Goal: Task Accomplishment & Management: Use online tool/utility

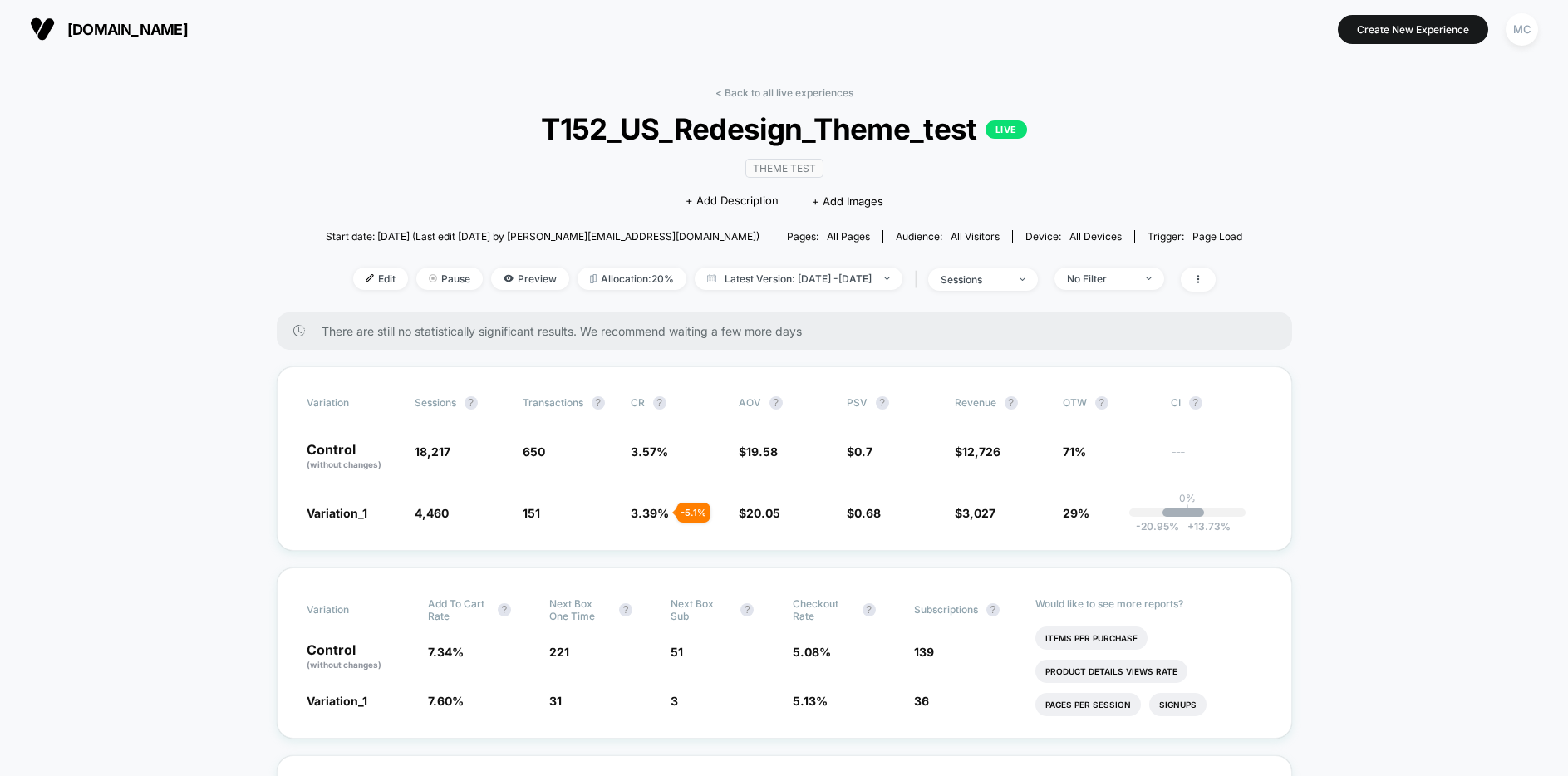
click at [388, 249] on span "Start date: [DATE] (Last edit [DATE] by [PERSON_NAME][EMAIL_ADDRESS][DOMAIN_NAM…" at bounding box center [543, 236] width 434 height 29
click at [1516, 32] on div "MC" at bounding box center [1522, 29] width 33 height 33
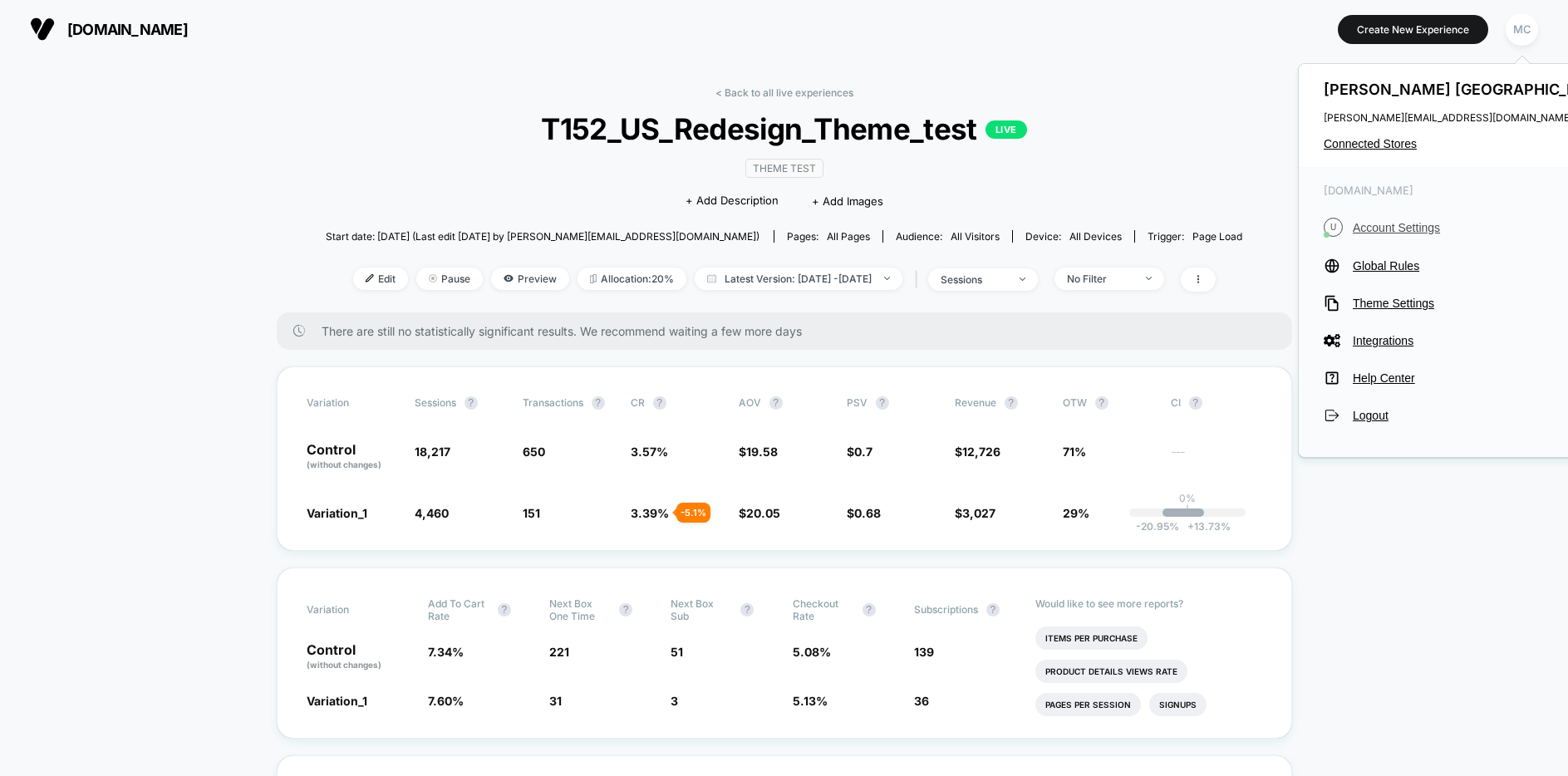
click at [1389, 221] on span "Account Settings" at bounding box center [1483, 227] width 262 height 13
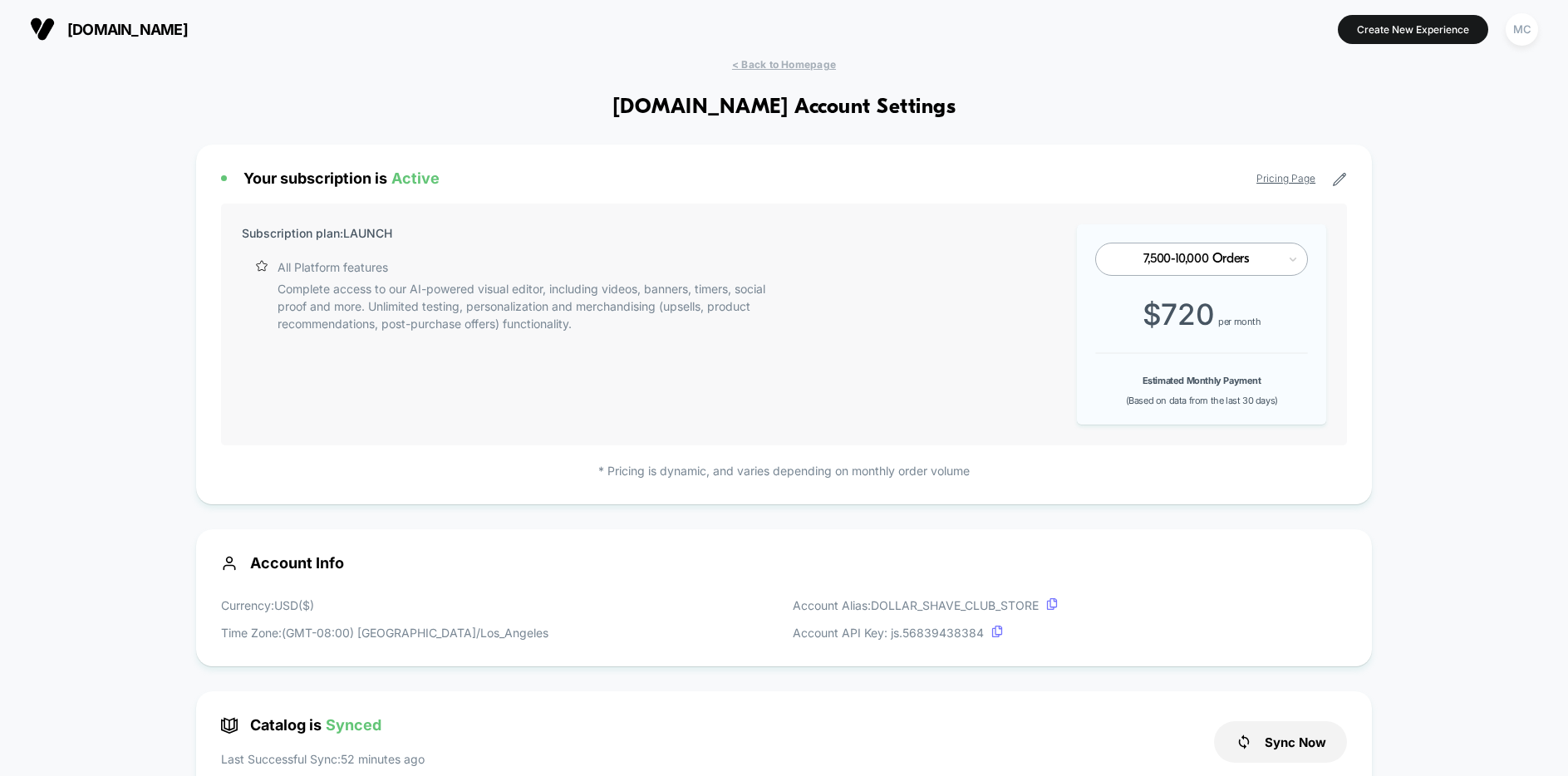
click at [792, 59] on span "< Back to Homepage" at bounding box center [784, 64] width 104 height 12
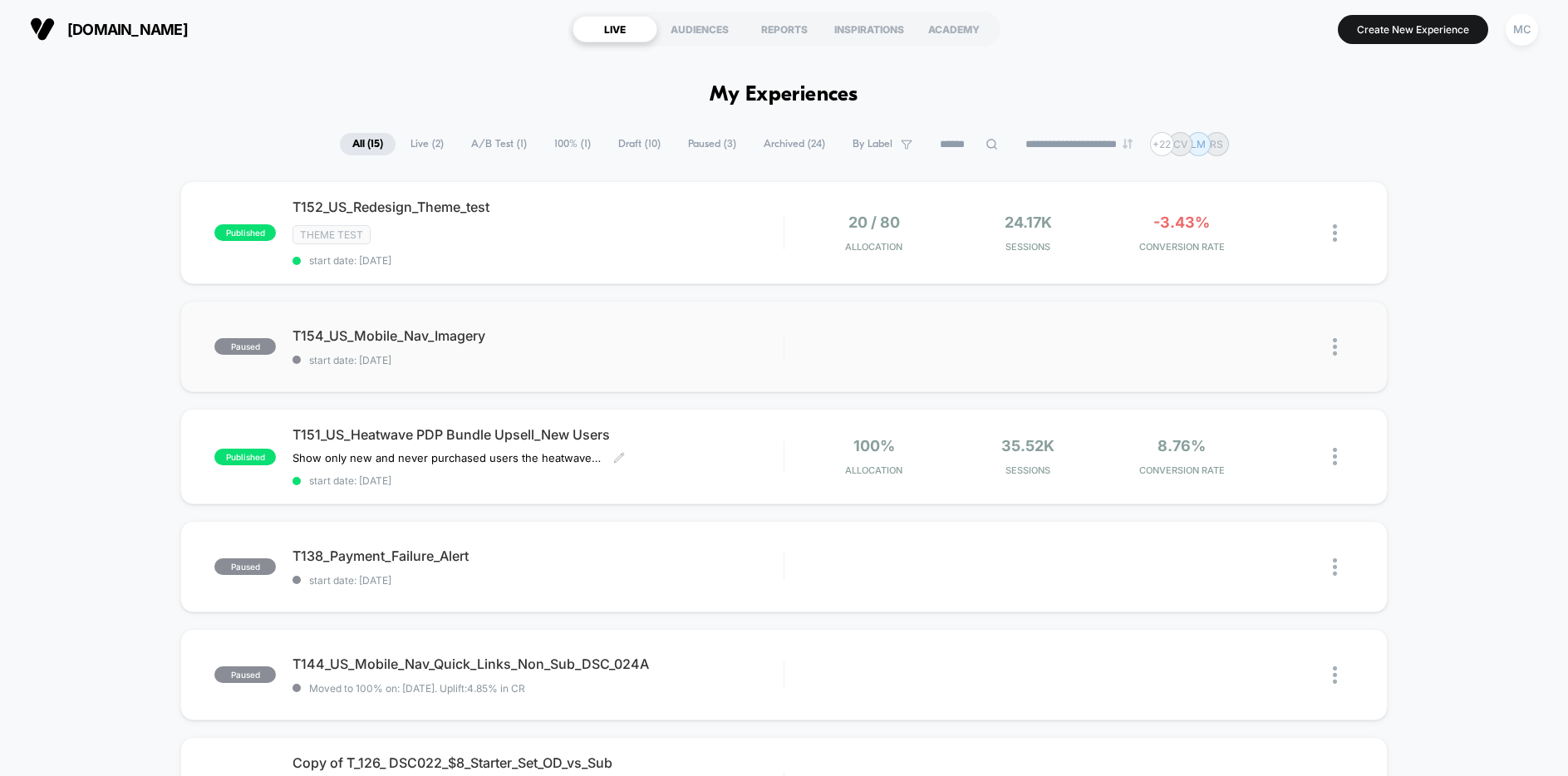
scroll to position [4, 0]
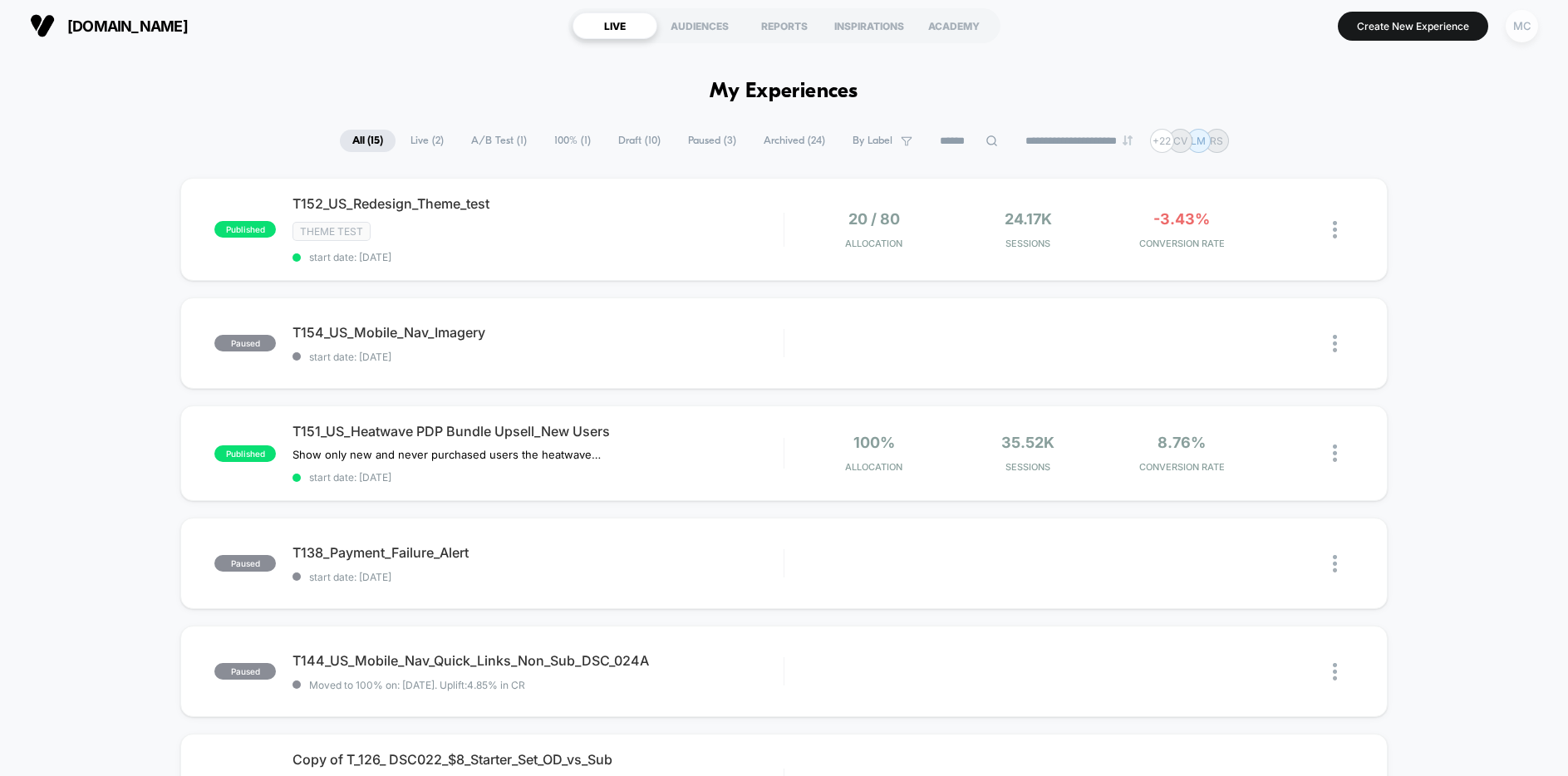
click at [1526, 23] on div "MC" at bounding box center [1522, 26] width 33 height 33
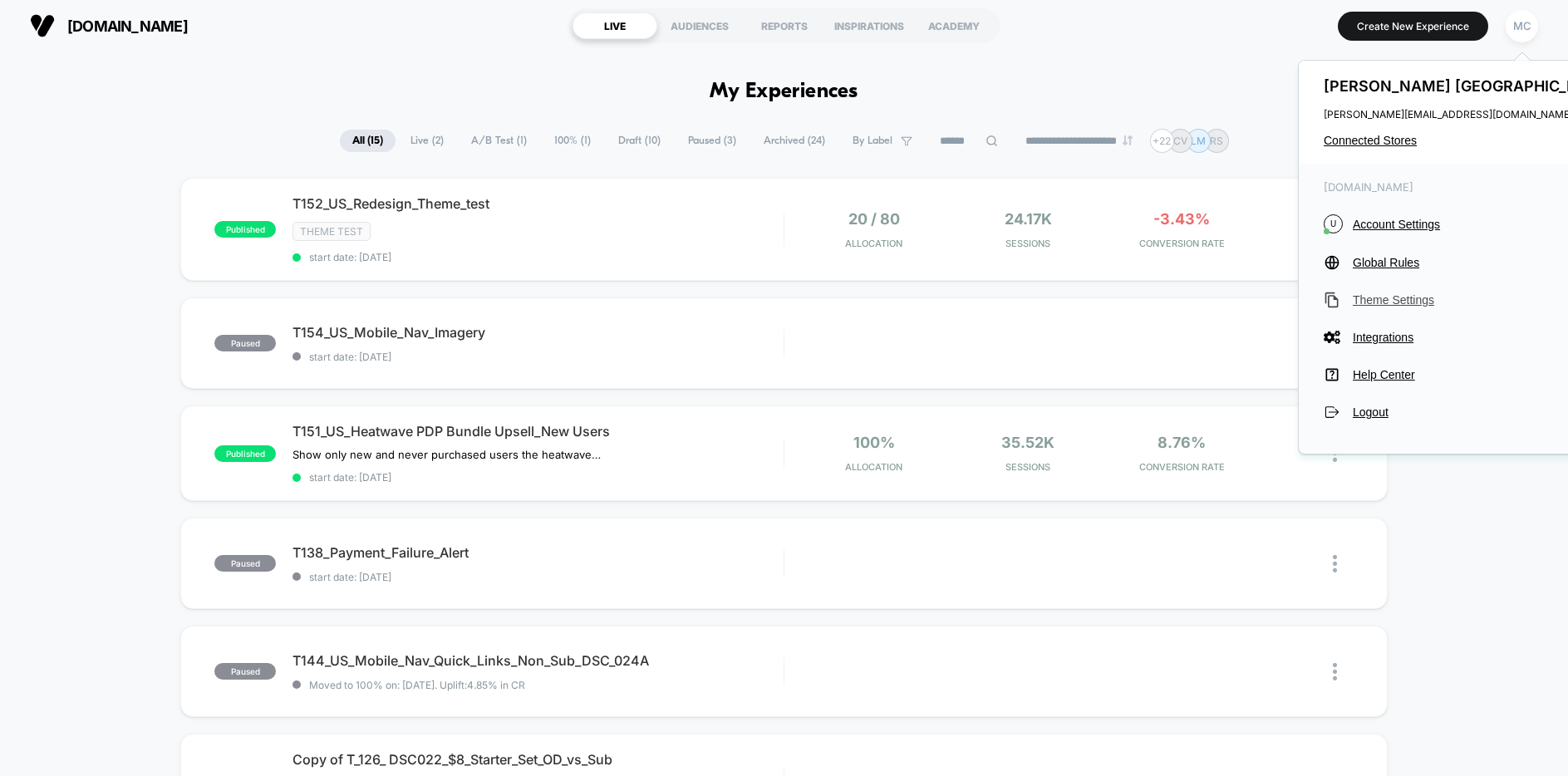
click at [1393, 302] on span "Theme Settings" at bounding box center [1483, 299] width 262 height 13
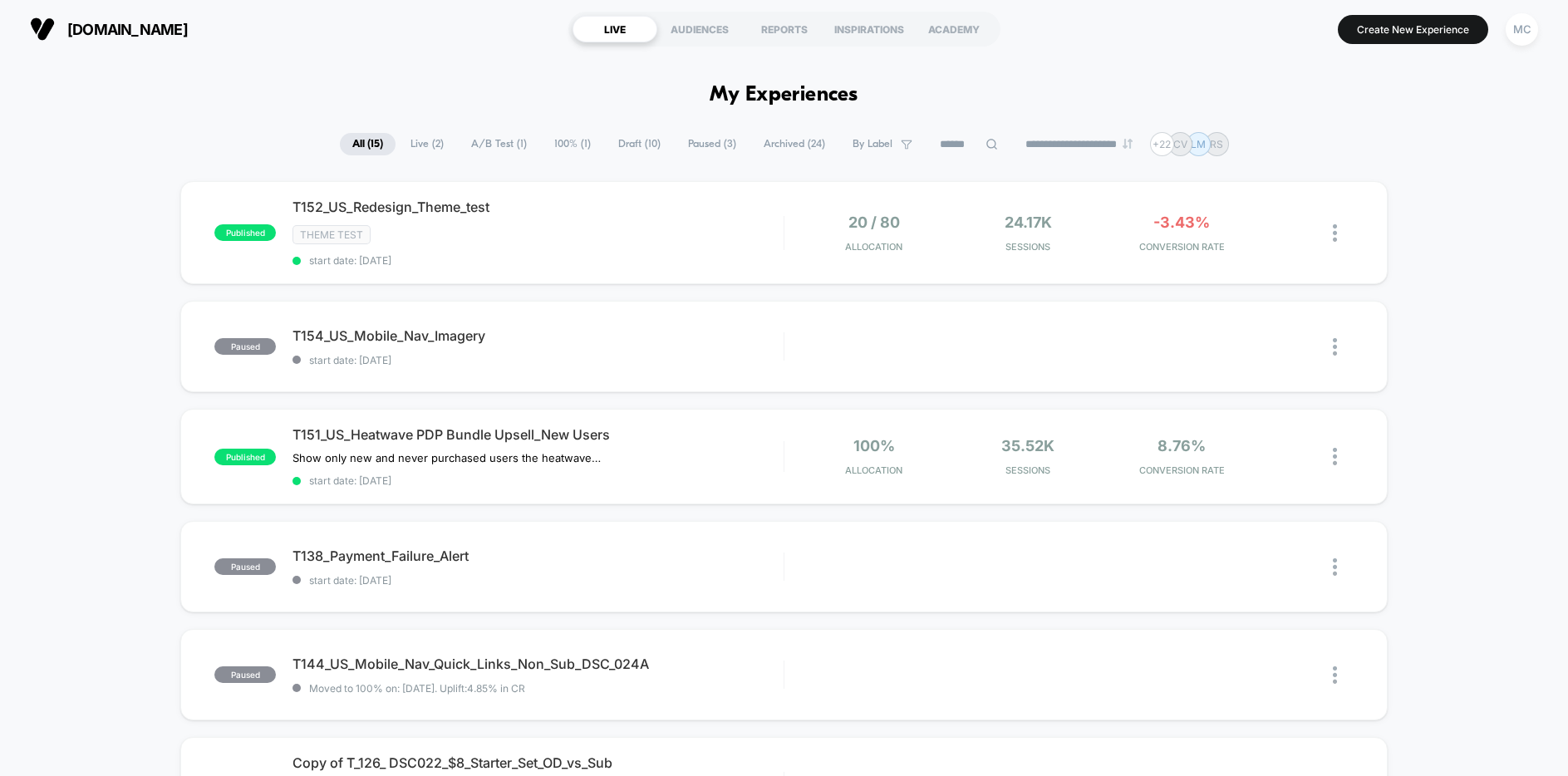
click at [397, 45] on section "[DOMAIN_NAME] [URL][DOMAIN_NAME]" at bounding box center [274, 29] width 498 height 41
click at [572, 247] on div "T152_US_Redesign_Theme_test Click to edit experience details Click to edit expe…" at bounding box center [538, 233] width 491 height 68
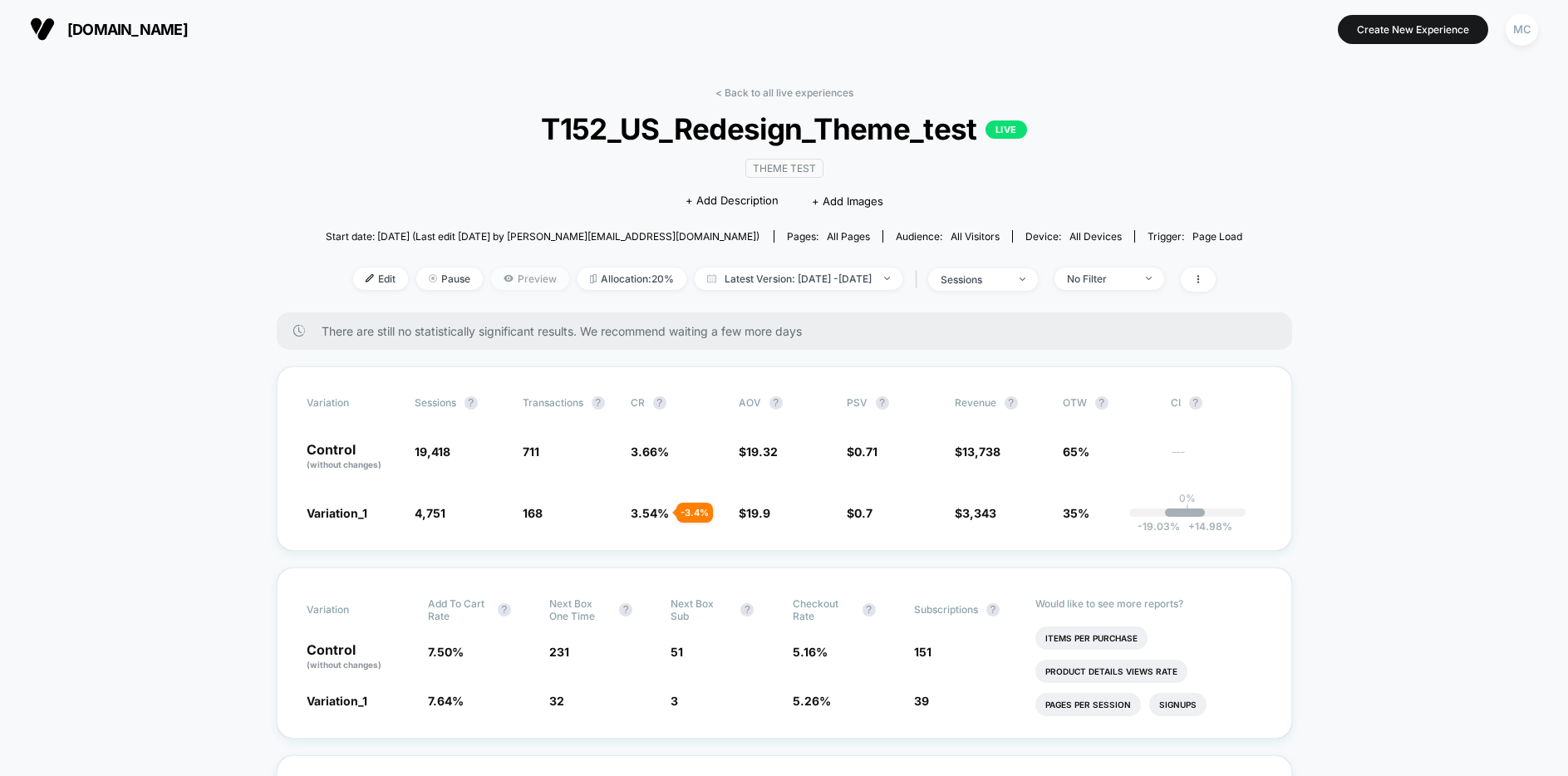
click at [491, 283] on span "Preview" at bounding box center [530, 279] width 78 height 23
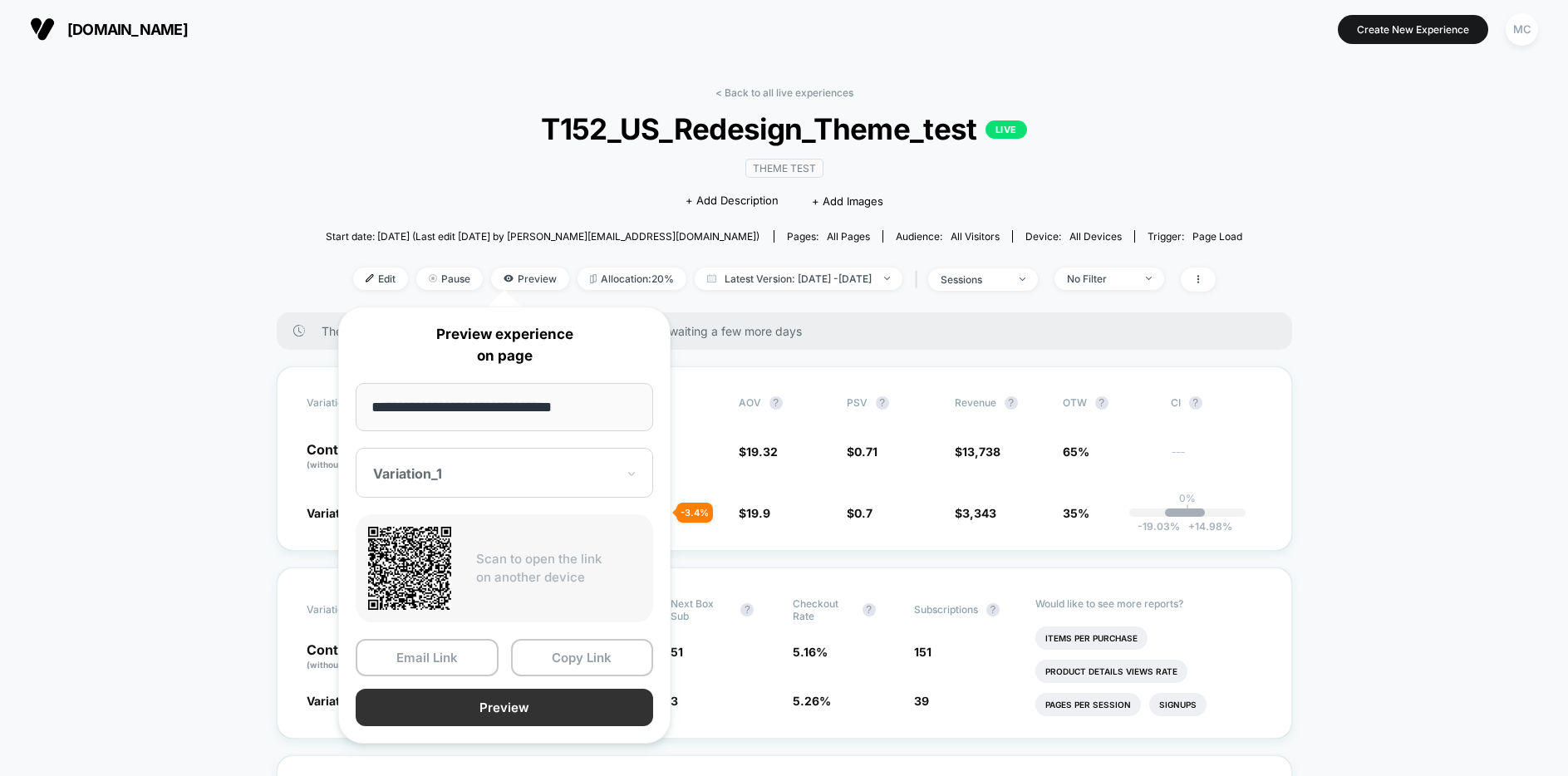
click at [505, 708] on button "Preview" at bounding box center [504, 708] width 298 height 38
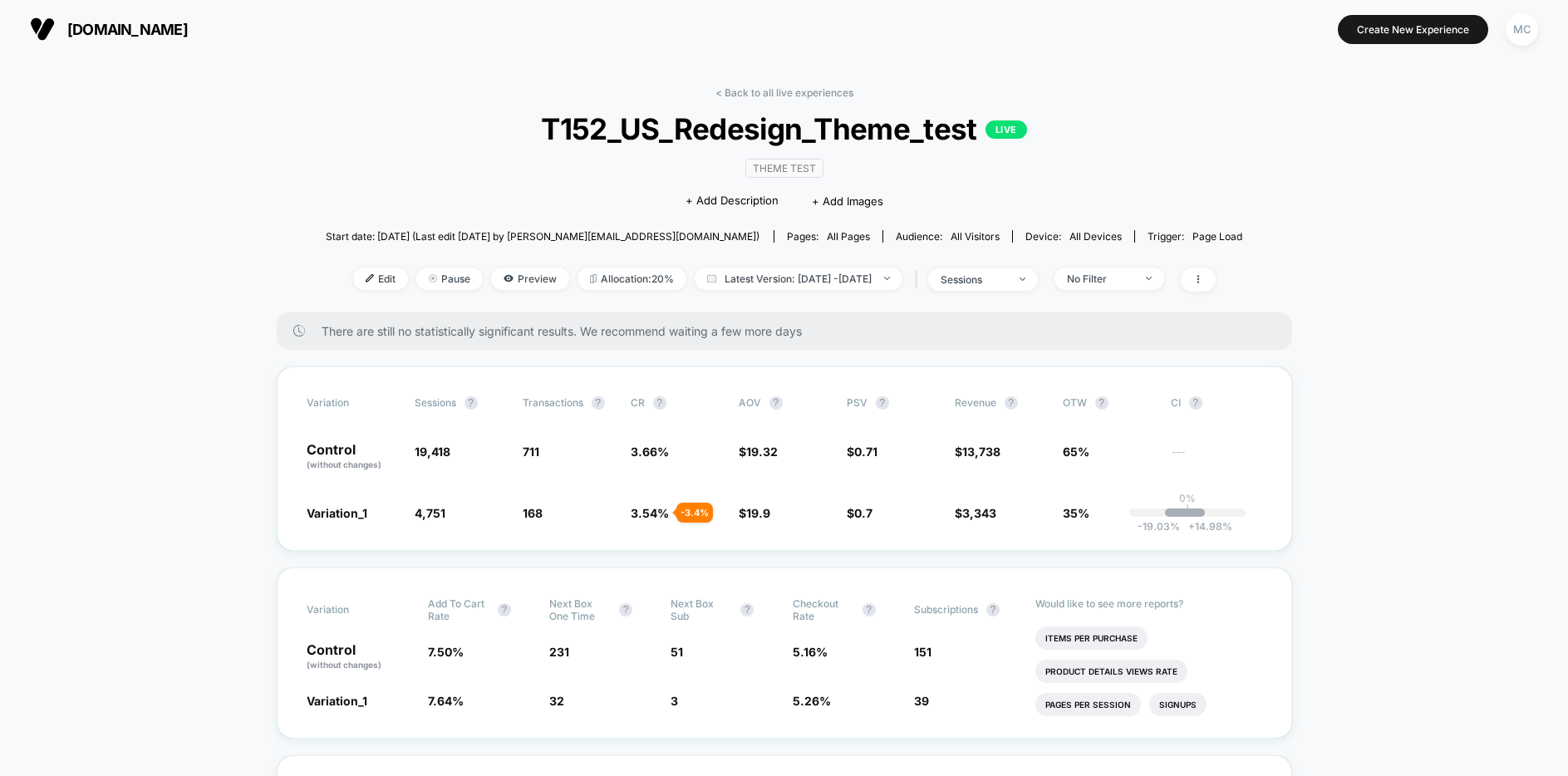
click at [506, 285] on span "Preview" at bounding box center [530, 279] width 78 height 23
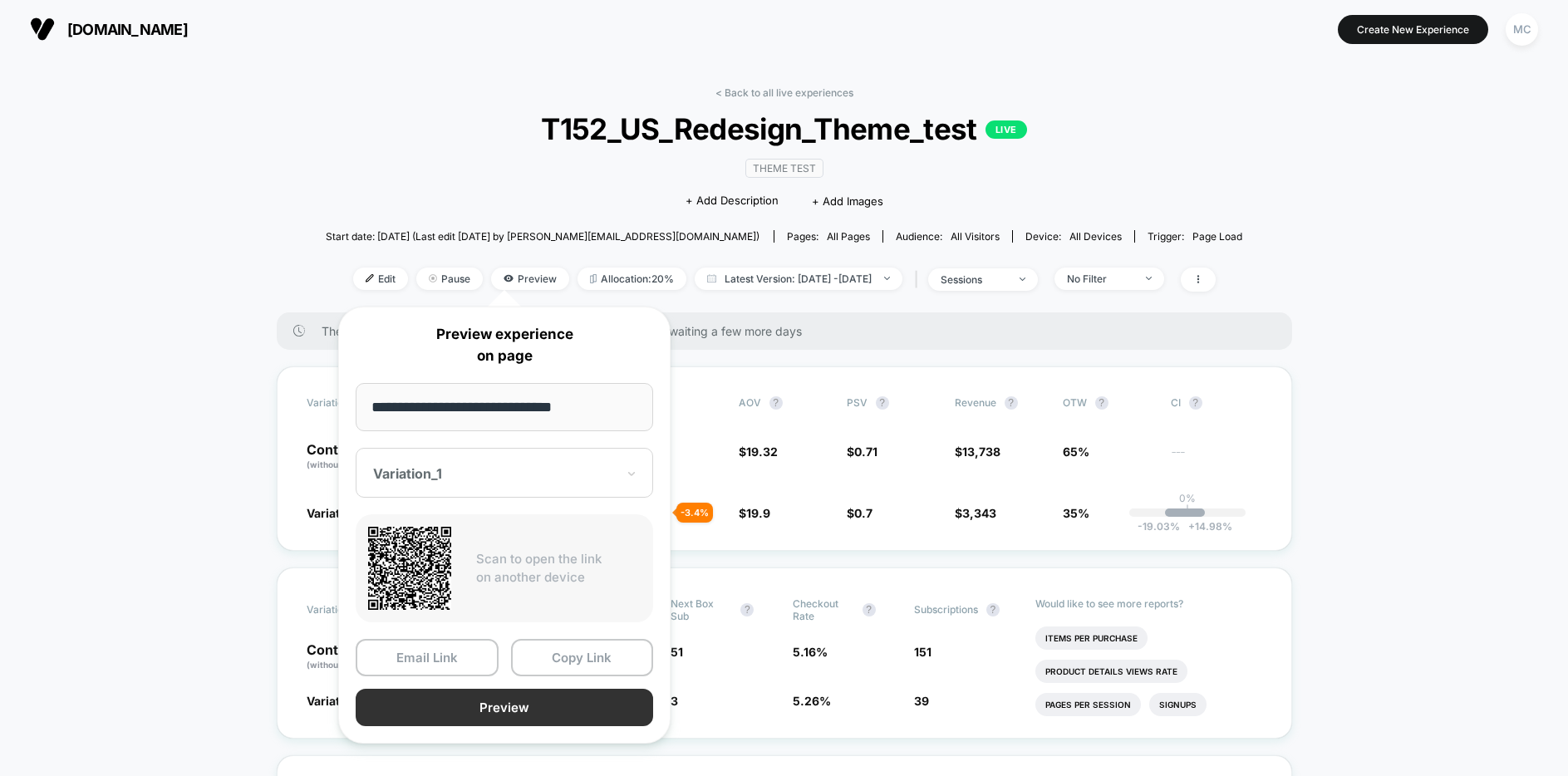
click at [492, 705] on button "Preview" at bounding box center [504, 708] width 298 height 38
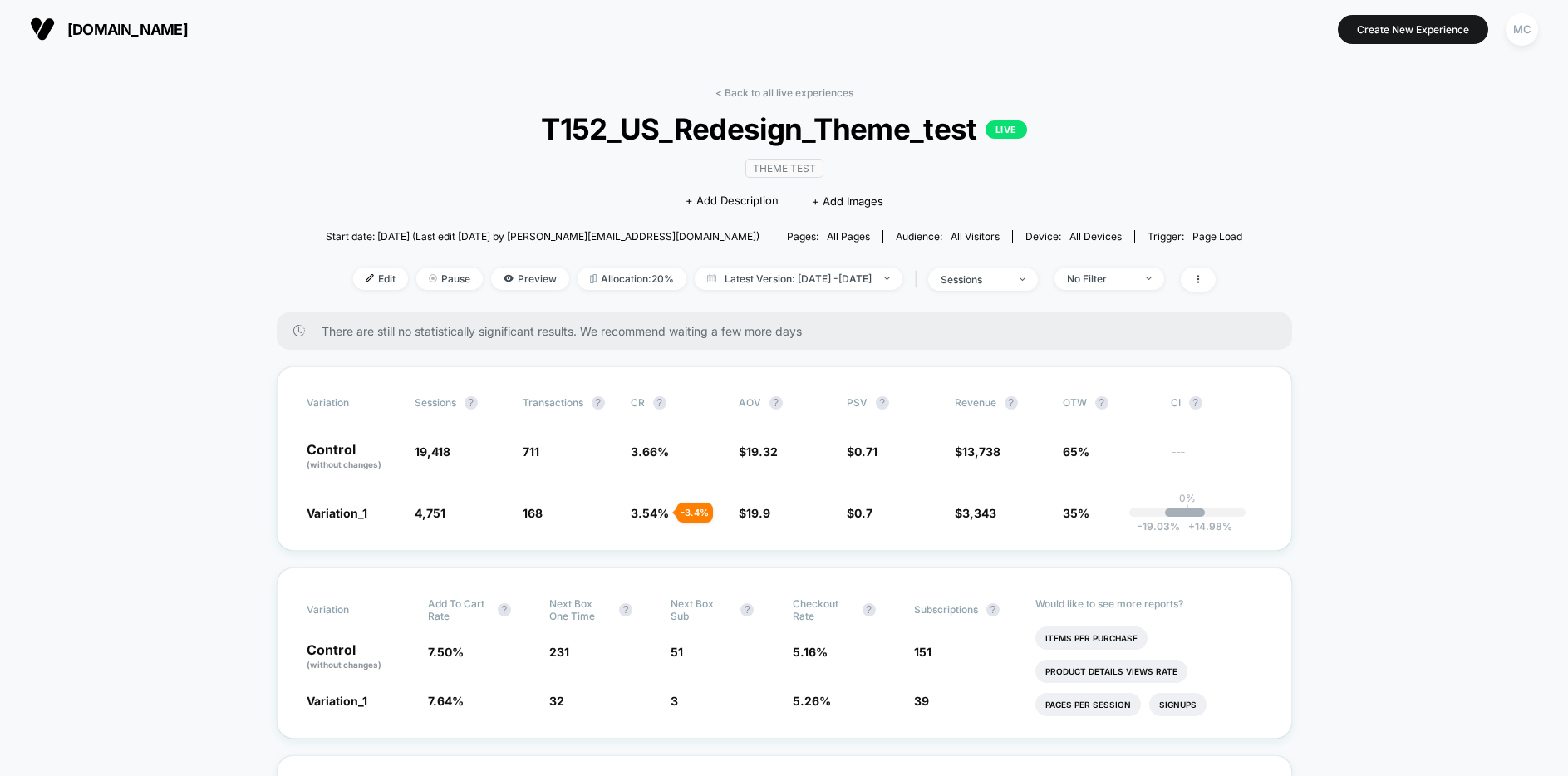
click at [496, 278] on span "Preview" at bounding box center [530, 279] width 78 height 23
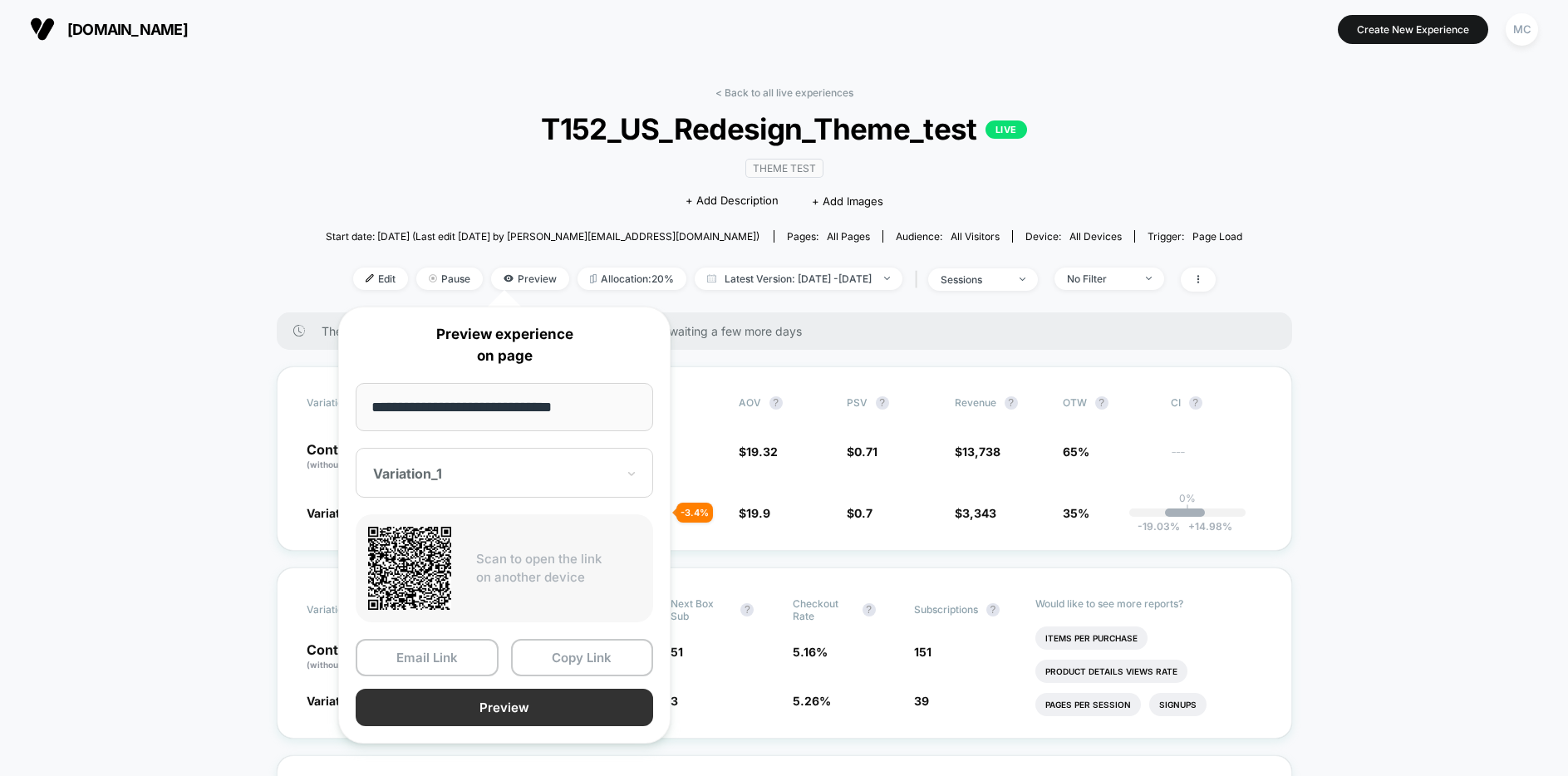
click at [515, 712] on button "Preview" at bounding box center [504, 708] width 298 height 38
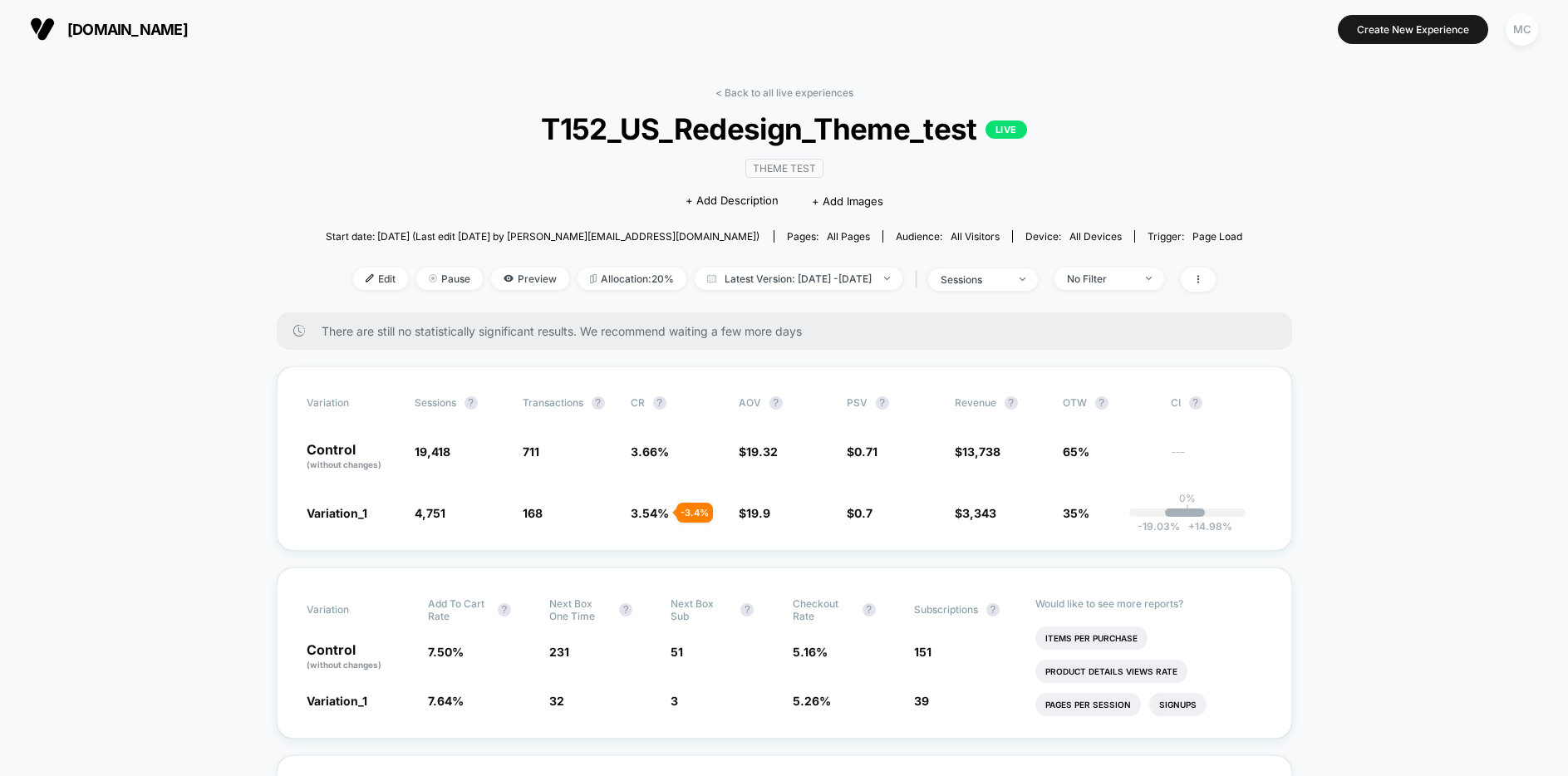
click at [501, 292] on div "< Back to all live experiences T152_US_Redesign_Theme_test LIVE Theme Test Clic…" at bounding box center [784, 199] width 917 height 226
click at [500, 278] on span "Preview" at bounding box center [530, 279] width 78 height 23
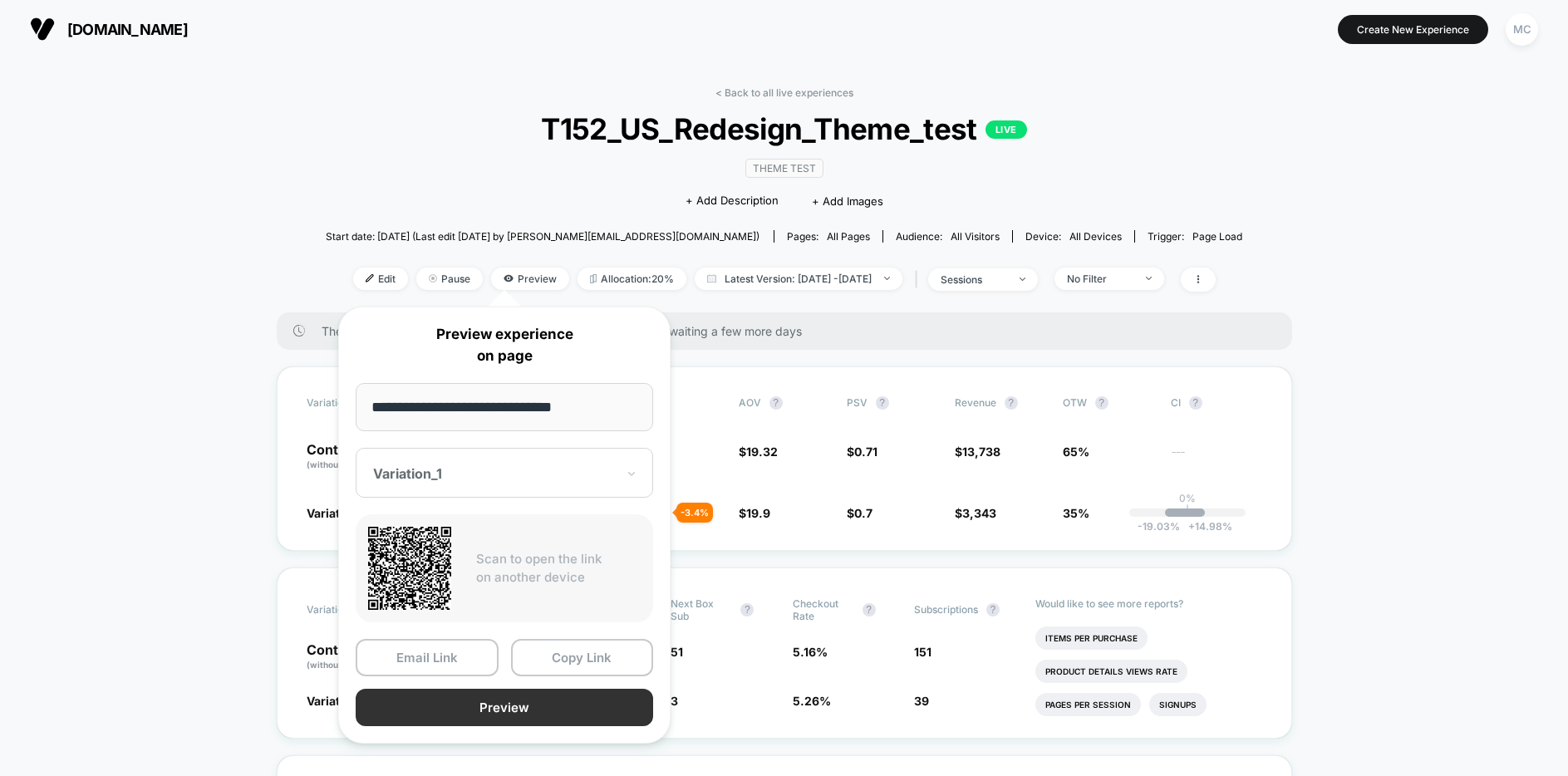
click at [495, 714] on button "Preview" at bounding box center [504, 708] width 298 height 38
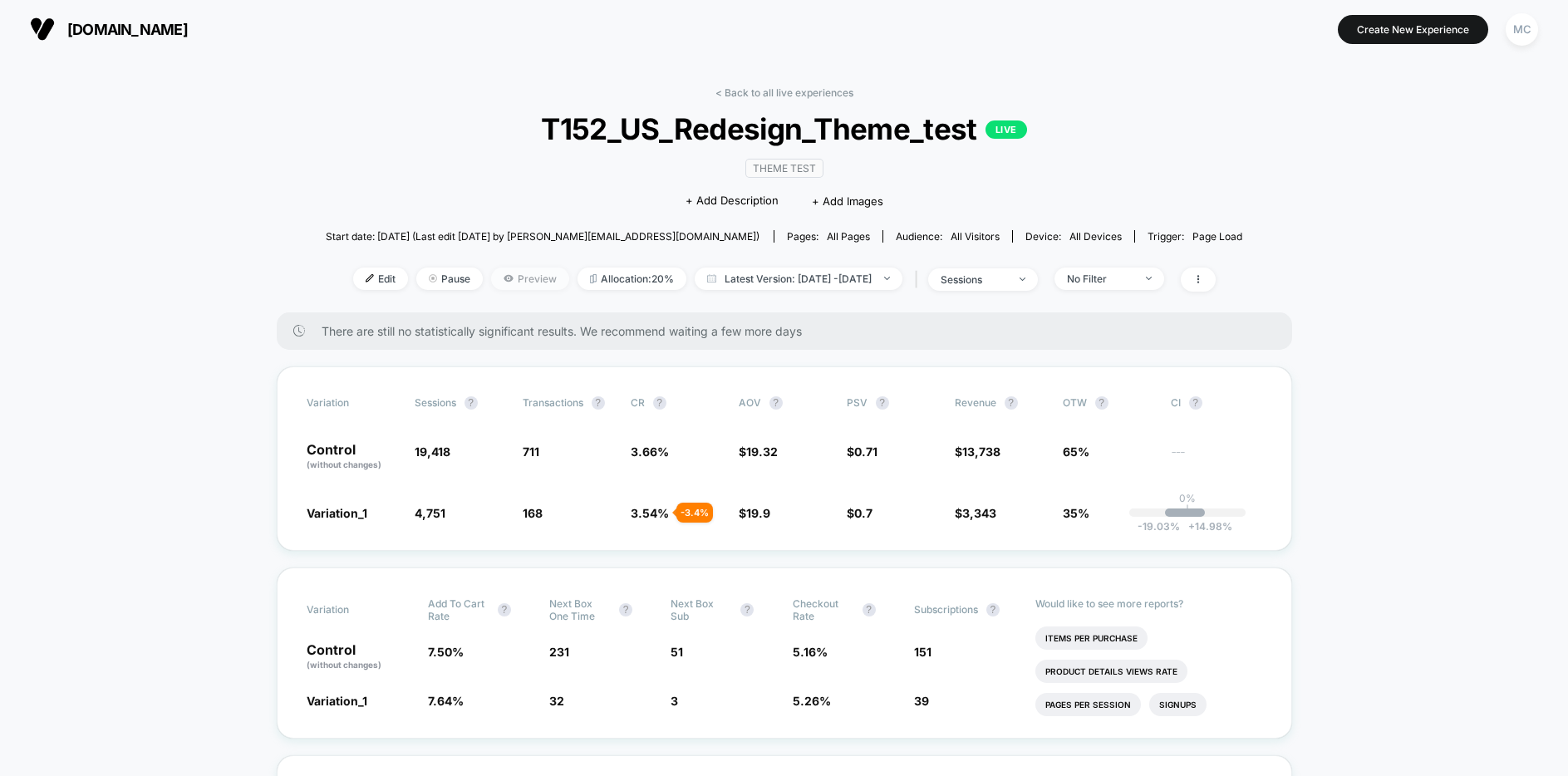
click at [508, 276] on span "Preview" at bounding box center [530, 279] width 78 height 23
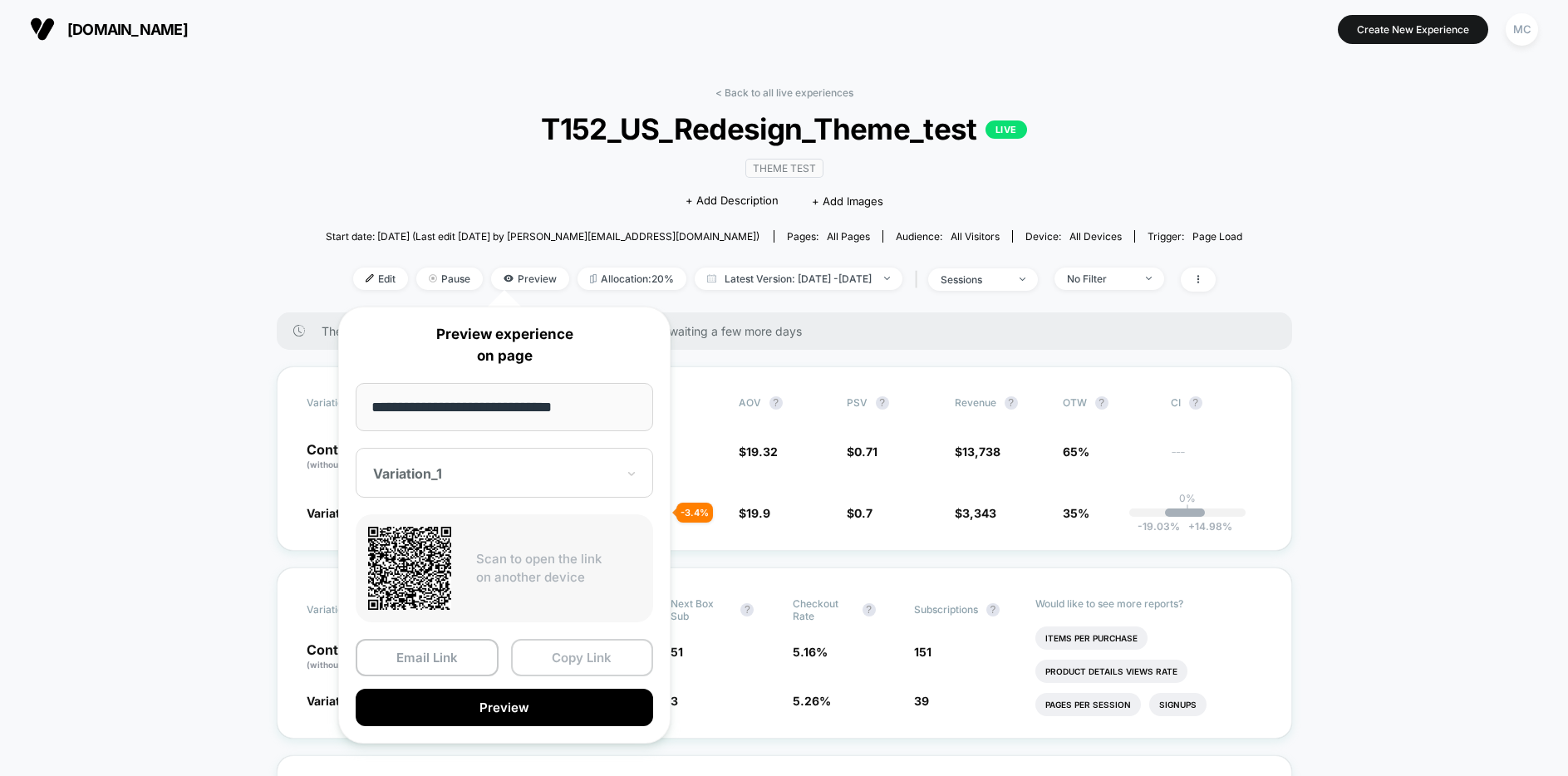
click at [574, 662] on button "Copy Link" at bounding box center [582, 658] width 143 height 38
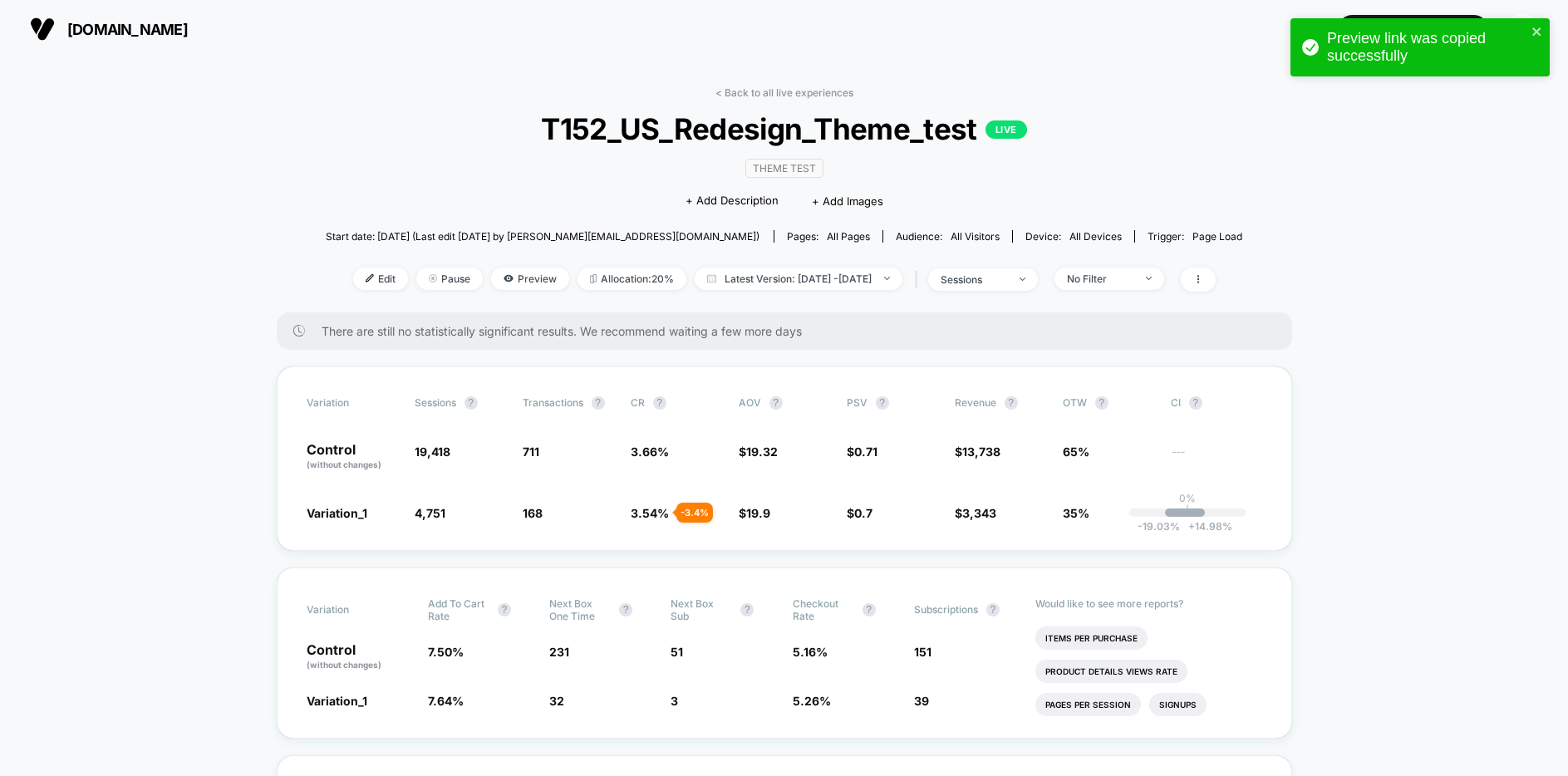
click at [352, 182] on div "< Back to all live experiences T152_US_Redesign_Theme_test LIVE Theme Test Clic…" at bounding box center [784, 199] width 917 height 226
click at [1069, 173] on div "< Back to all live experiences T152_US_Redesign_Theme_test LIVE Theme Test Clic…" at bounding box center [784, 199] width 917 height 226
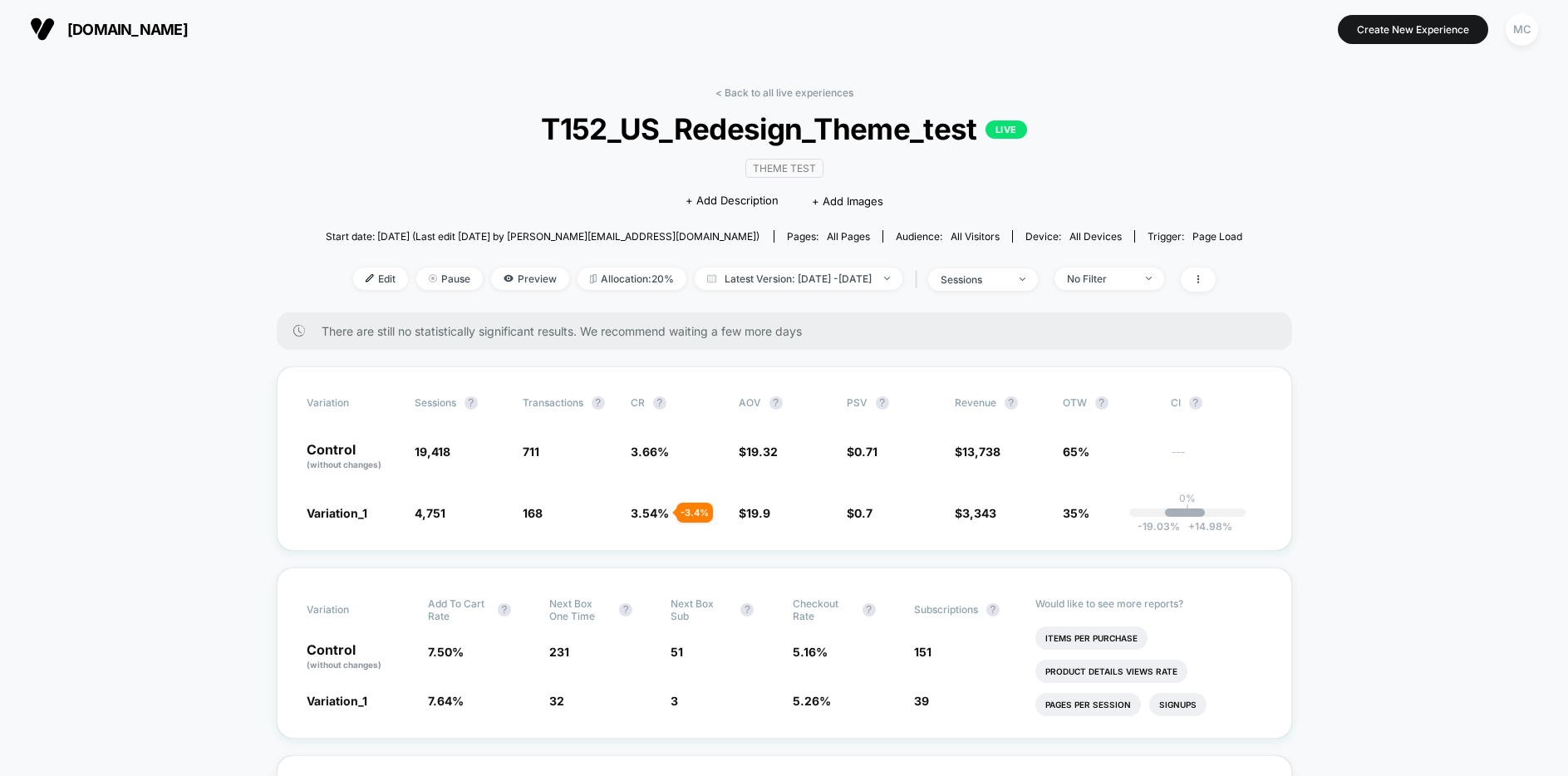
click at [1209, 177] on div "< Back to all live experiences T152_US_Redesign_Theme_test LIVE Theme Test Clic…" at bounding box center [784, 199] width 917 height 226
click at [509, 283] on span "Preview" at bounding box center [530, 279] width 78 height 23
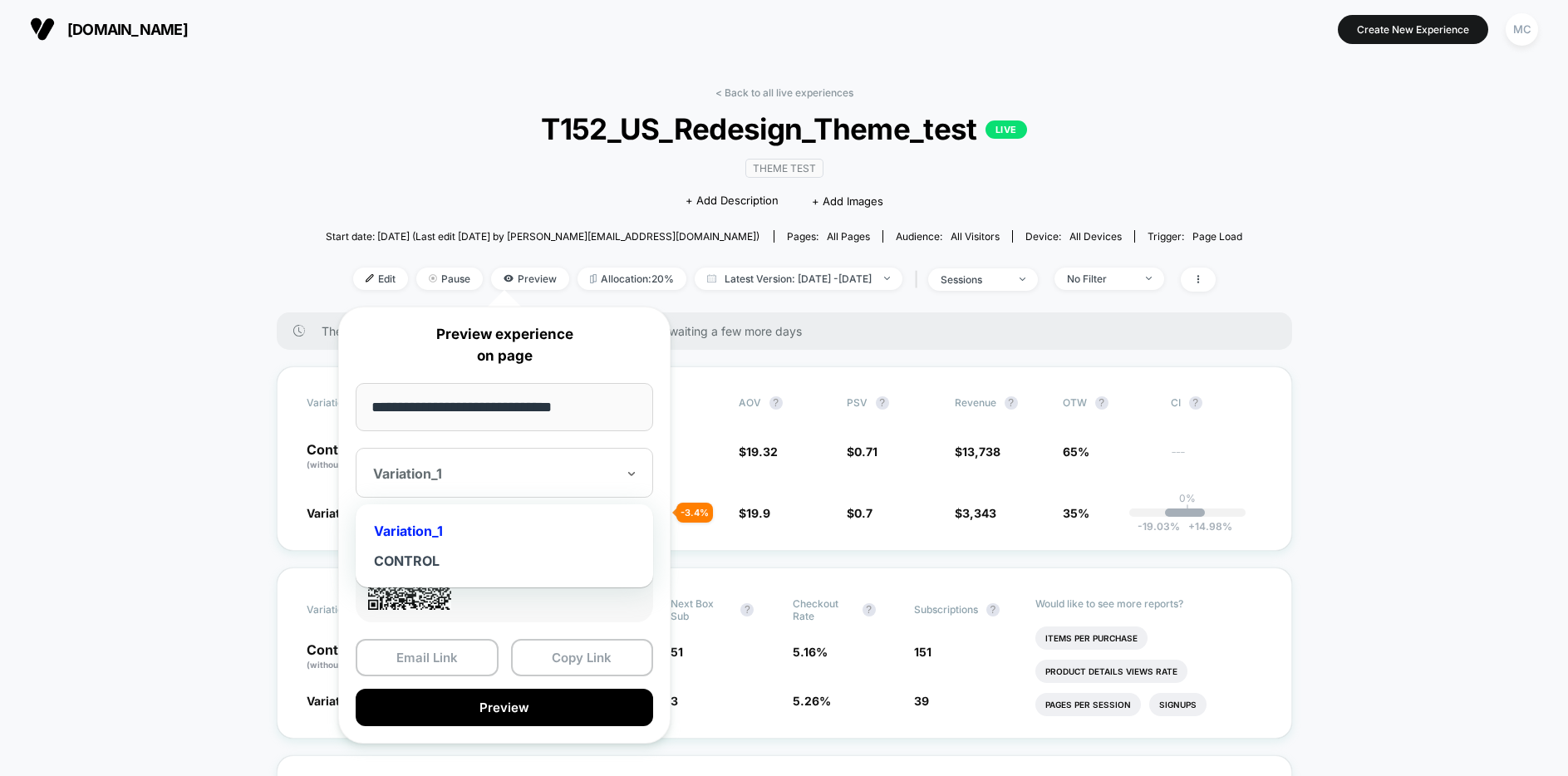
click at [546, 469] on div at bounding box center [494, 474] width 242 height 17
drag, startPoint x: 430, startPoint y: 560, endPoint x: 610, endPoint y: 758, distance: 267.6
click at [430, 560] on div "CONTROL" at bounding box center [504, 560] width 281 height 30
click at [481, 710] on button "Preview" at bounding box center [504, 708] width 298 height 38
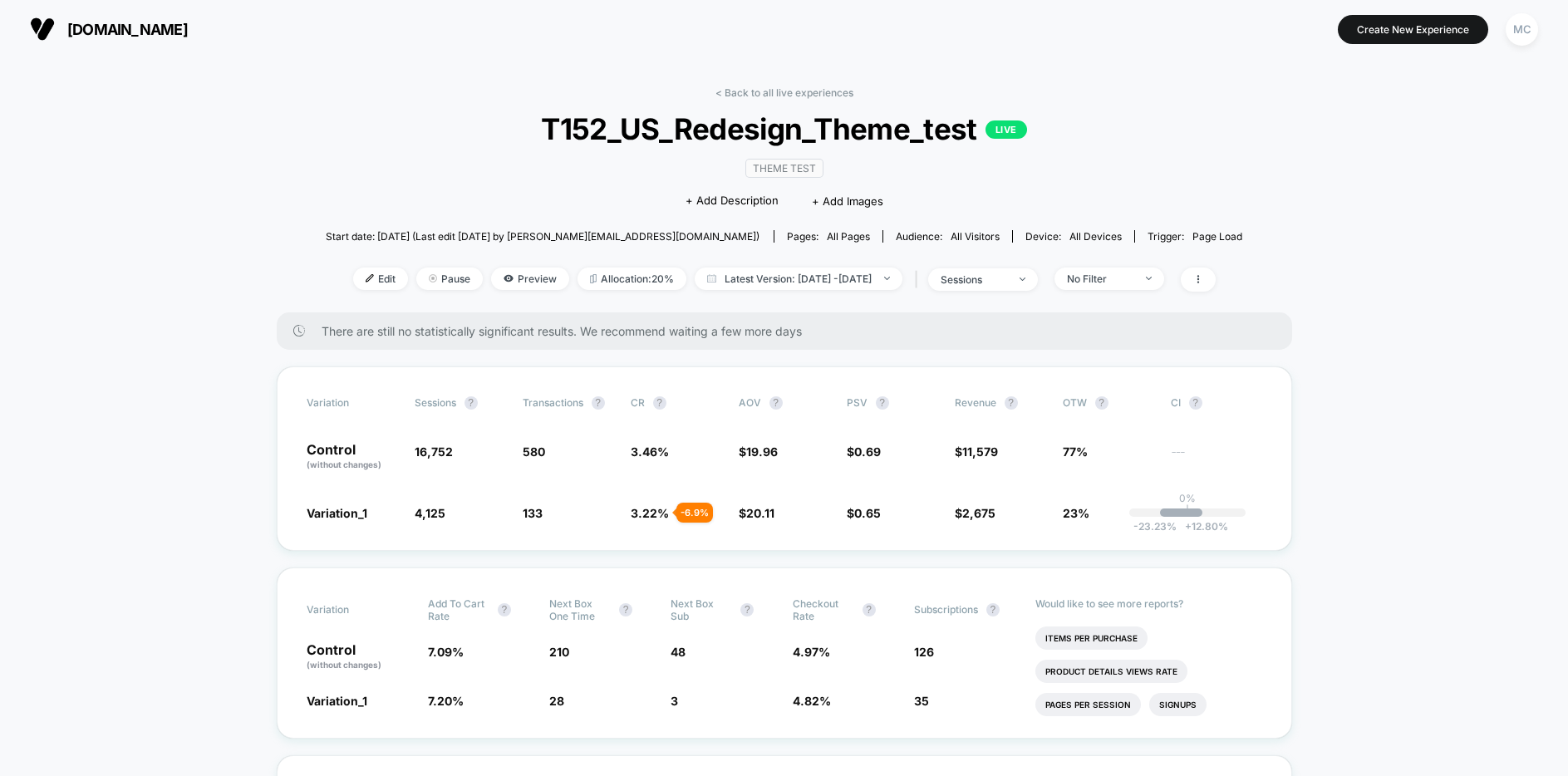
click at [454, 154] on div "< Back to all live experiences T152_US_Redesign_Theme_test LIVE Theme Test Clic…" at bounding box center [784, 199] width 917 height 226
click at [500, 194] on div "< Back to all live experiences T152_US_Redesign_Theme_test LIVE Theme Test Clic…" at bounding box center [784, 199] width 917 height 226
click at [514, 279] on span "Preview" at bounding box center [530, 279] width 78 height 23
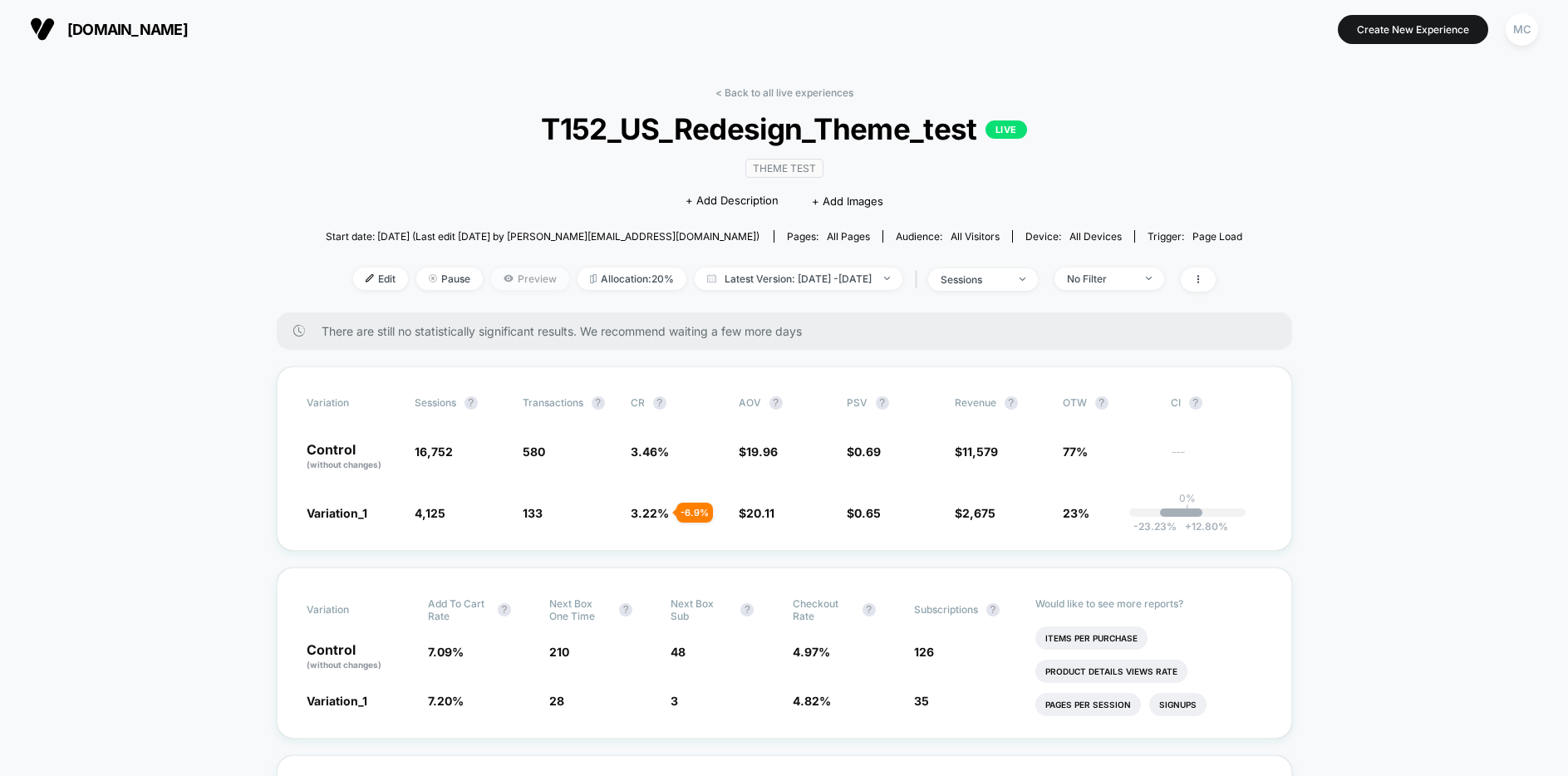
click at [502, 274] on span "Preview" at bounding box center [530, 279] width 78 height 23
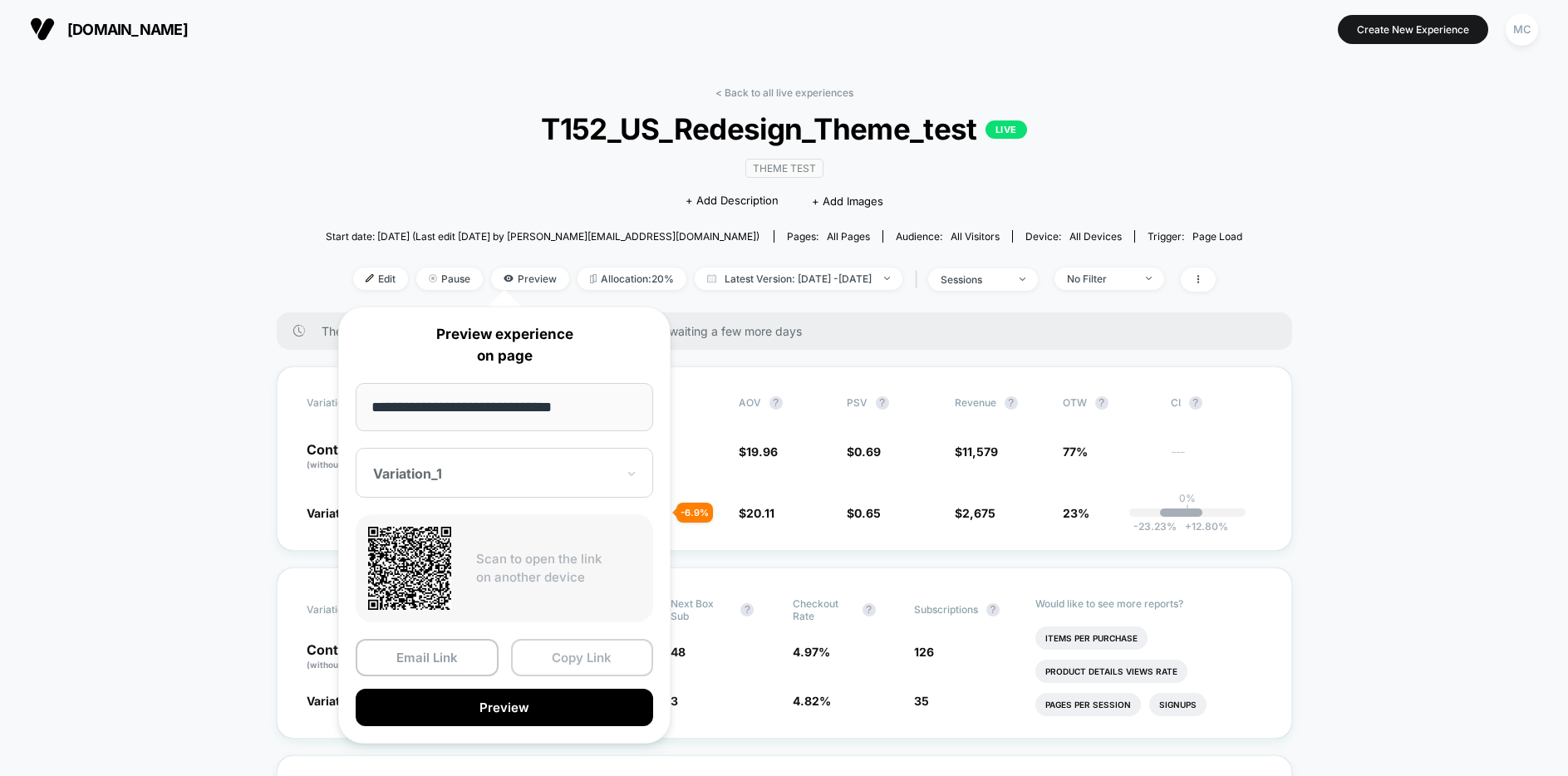
click at [561, 659] on button "Copy Link" at bounding box center [582, 658] width 143 height 38
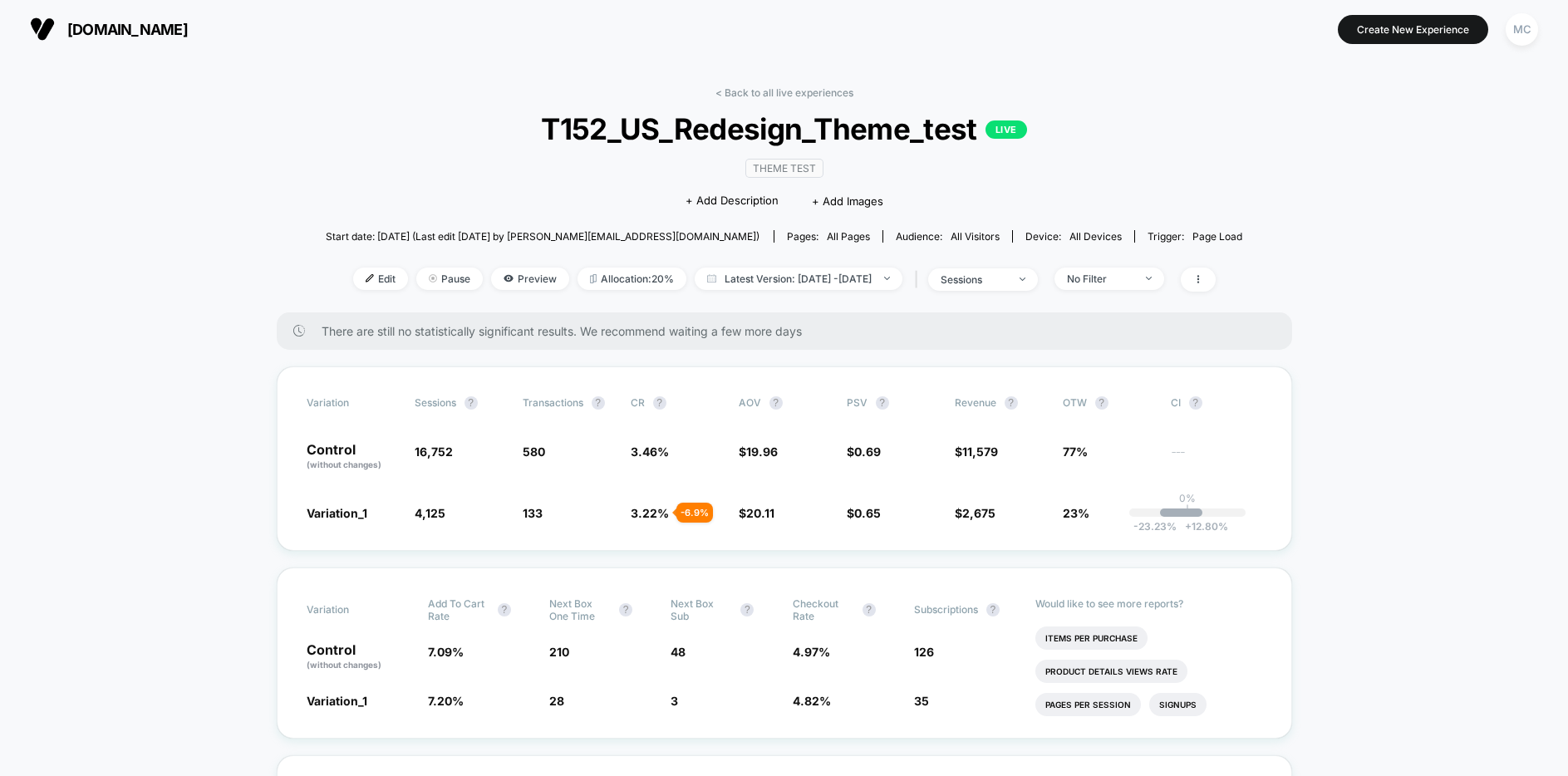
drag, startPoint x: 1186, startPoint y: 116, endPoint x: 998, endPoint y: 85, distance: 190.5
click at [1186, 116] on span "T152_US_Redesign_Theme_test LIVE" at bounding box center [784, 129] width 825 height 35
click at [507, 275] on span "Preview" at bounding box center [530, 279] width 78 height 23
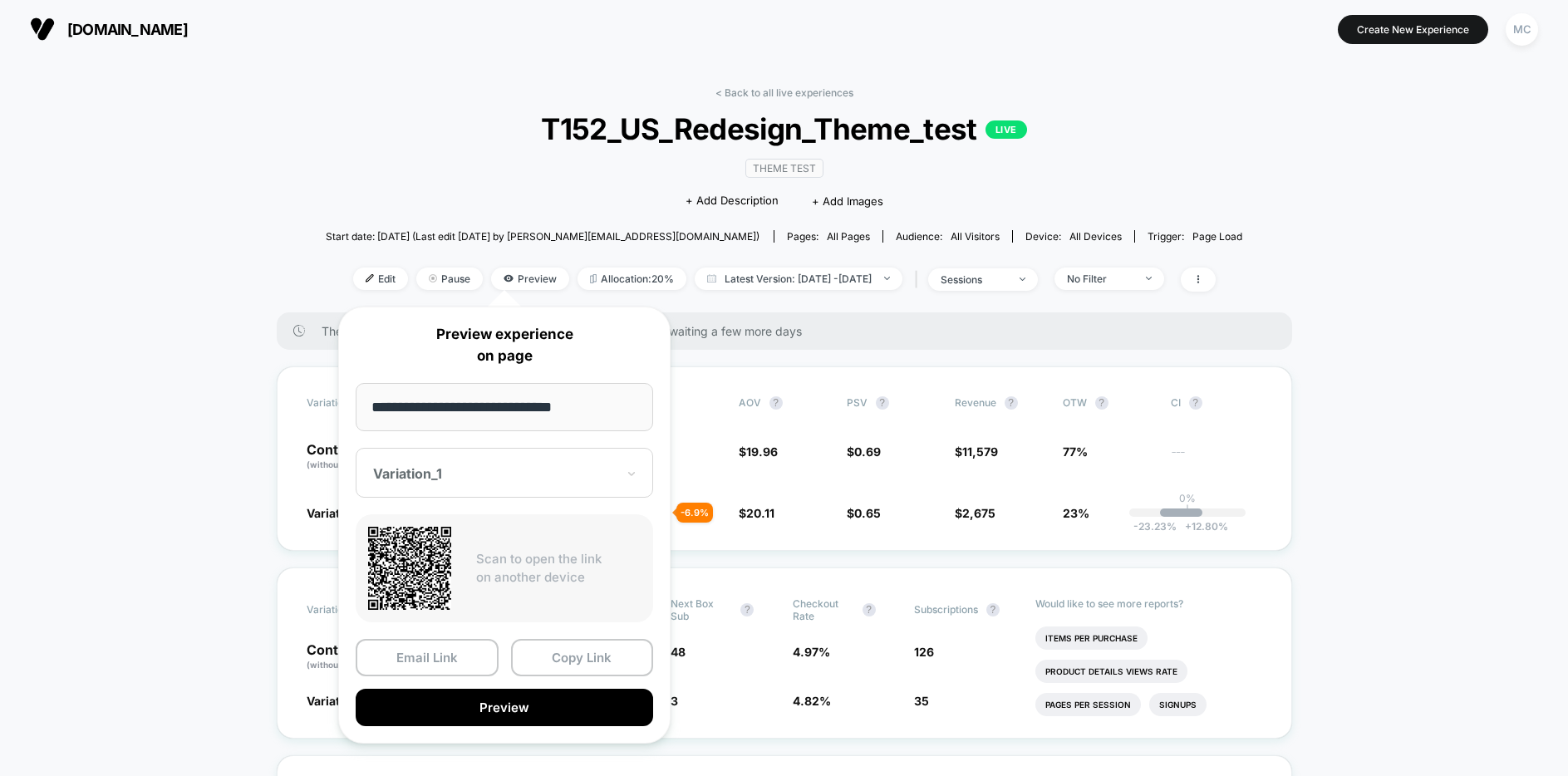
click at [471, 499] on div "**********" at bounding box center [504, 525] width 332 height 437
click at [470, 491] on div "Variation_1" at bounding box center [504, 472] width 298 height 50
click at [427, 570] on div "CONTROL" at bounding box center [504, 560] width 281 height 30
click at [553, 667] on button "Copy Link" at bounding box center [582, 658] width 143 height 38
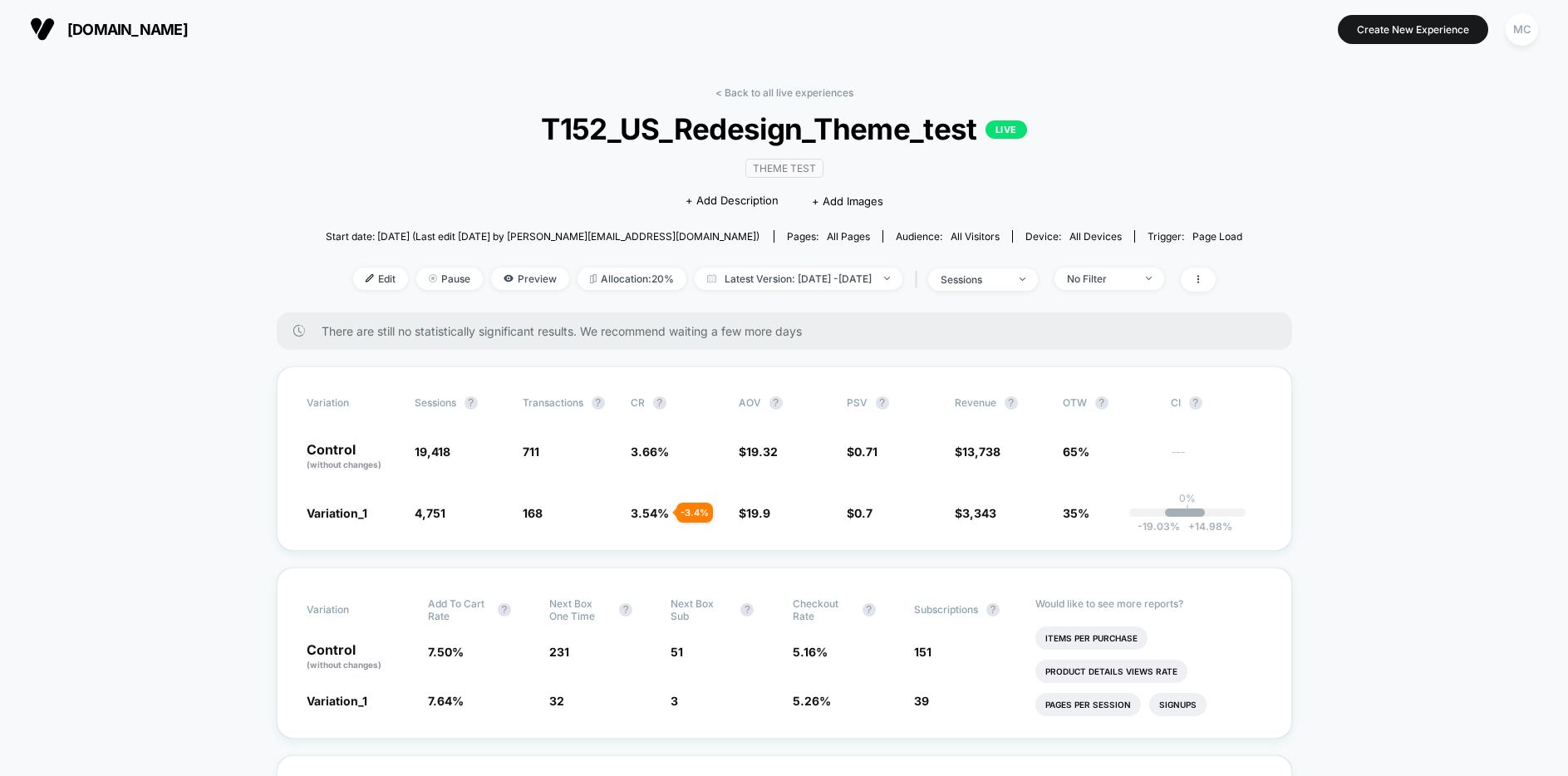
click at [1150, 172] on div "< Back to all live experiences T152_US_Redesign_Theme_test LIVE Theme Test Clic…" at bounding box center [784, 199] width 917 height 226
click at [1208, 204] on div "< Back to all live experiences T152_US_Redesign_Theme_test LIVE Theme Test Clic…" at bounding box center [784, 199] width 917 height 226
click at [1112, 133] on span "T152_US_Redesign_Theme_test LIVE" at bounding box center [784, 129] width 825 height 35
click at [515, 274] on span "Preview" at bounding box center [530, 279] width 78 height 23
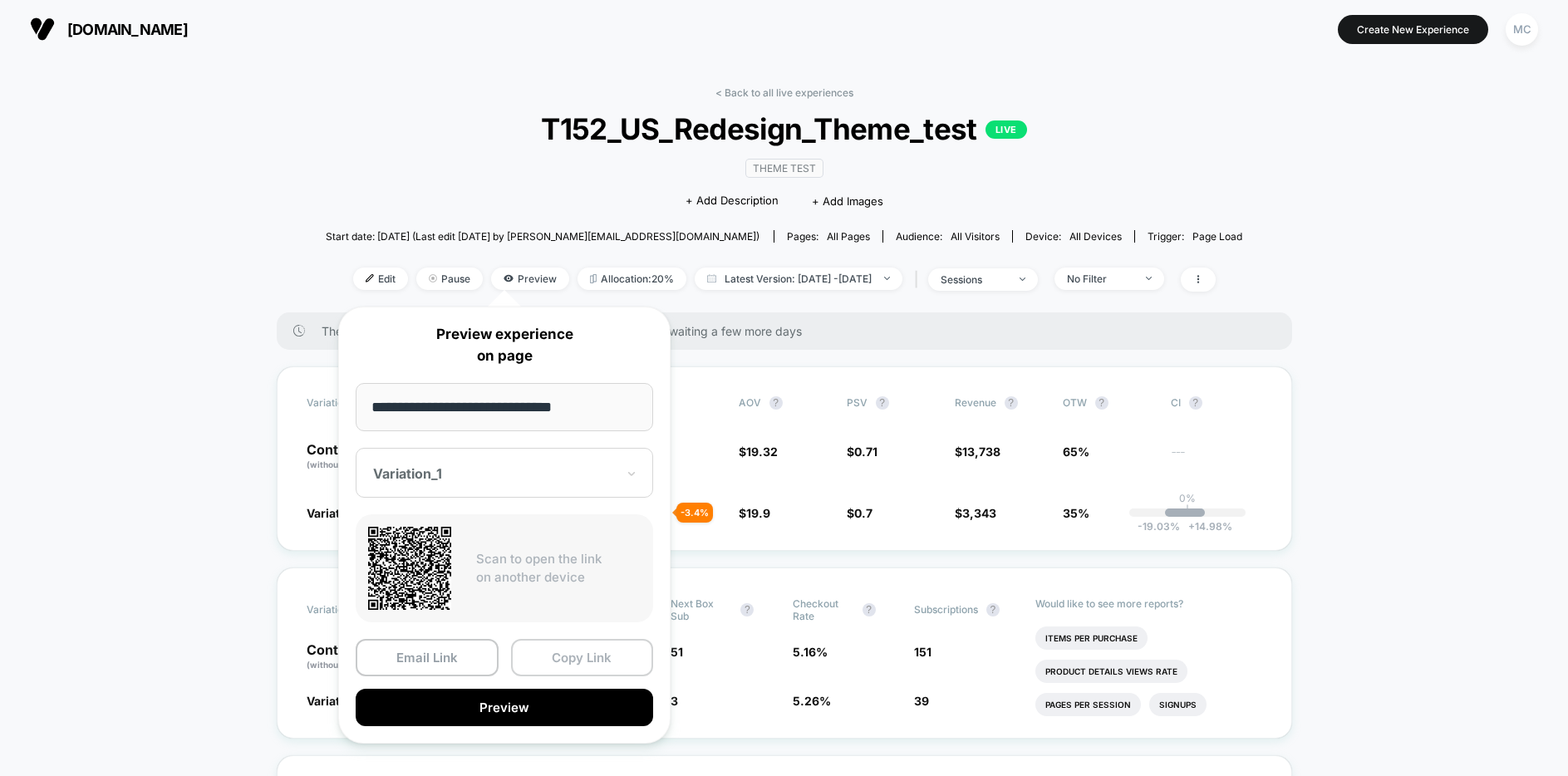
click at [567, 661] on button "Copy Link" at bounding box center [582, 658] width 143 height 38
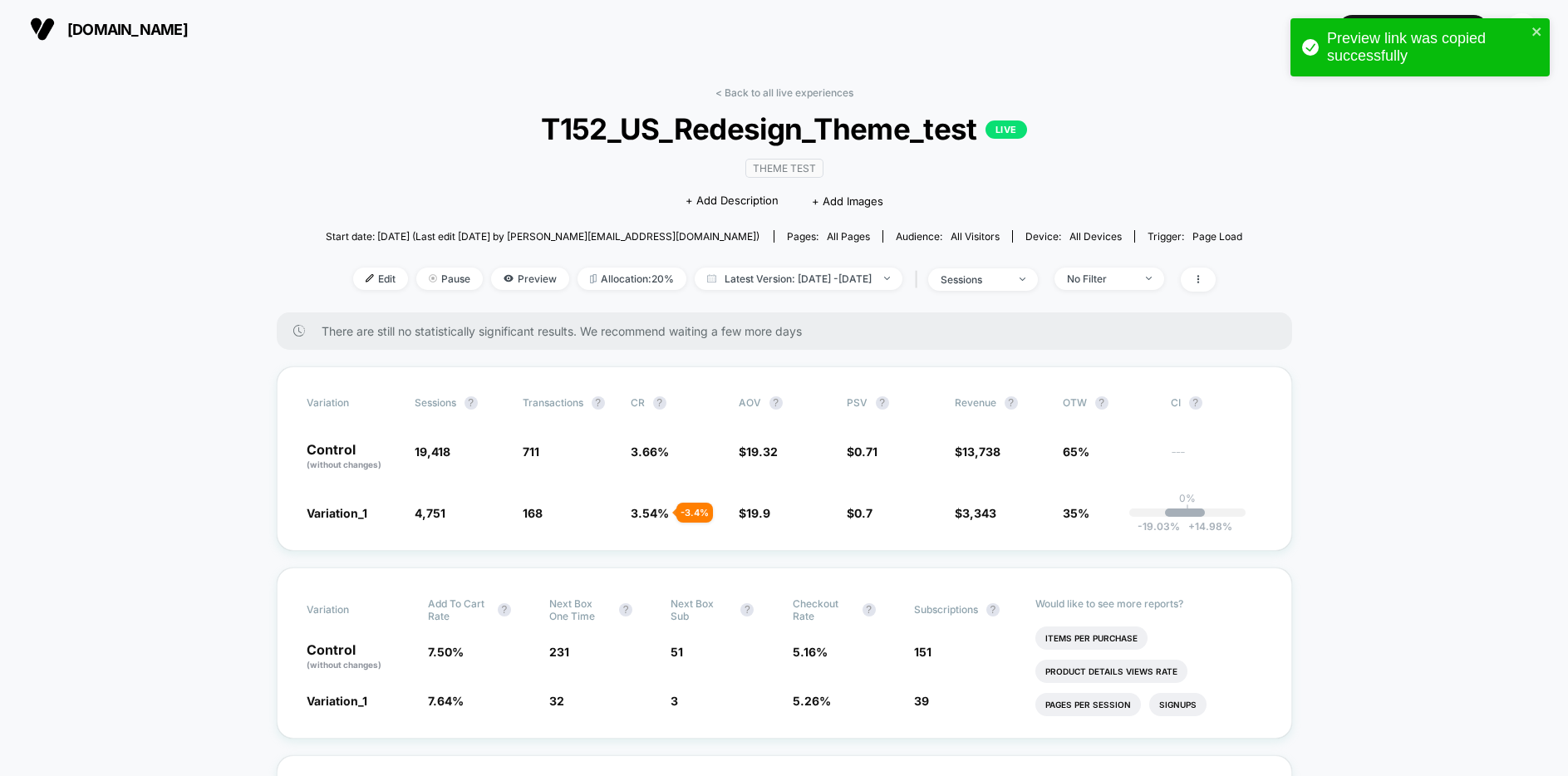
click at [1238, 125] on div "< Back to all live experiences T152_US_Redesign_Theme_test LIVE Theme Test Clic…" at bounding box center [784, 199] width 917 height 226
